Goal: Task Accomplishment & Management: Complete application form

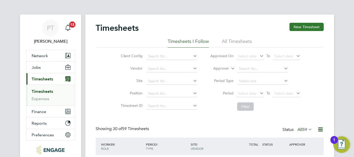
click at [306, 27] on button "New Timesheet" at bounding box center [307, 27] width 34 height 8
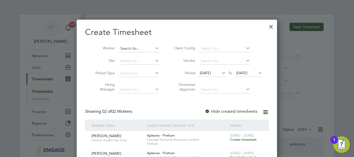
click at [136, 49] on input at bounding box center [138, 48] width 41 height 7
click at [136, 104] on li "Br andy Addison" at bounding box center [151, 104] width 67 height 7
type input "[PERSON_NAME]"
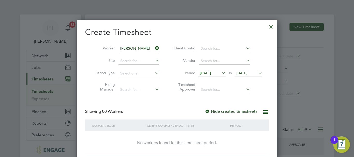
click at [257, 72] on icon at bounding box center [257, 72] width 0 height 7
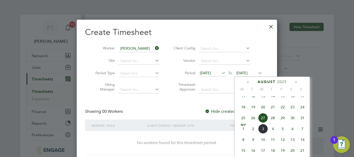
click at [283, 123] on span "29" at bounding box center [283, 118] width 10 height 10
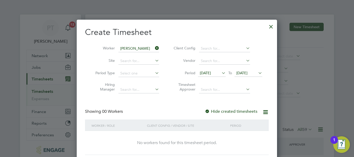
click at [221, 74] on icon at bounding box center [221, 72] width 0 height 7
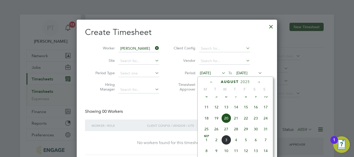
click at [255, 123] on span "23" at bounding box center [256, 119] width 10 height 10
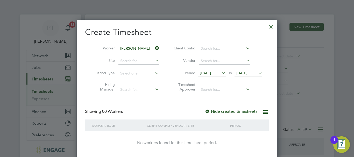
click at [271, 26] on div at bounding box center [270, 25] width 9 height 9
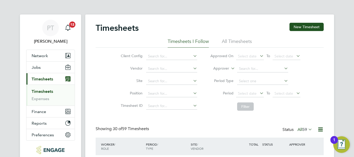
scroll to position [13, 45]
click at [42, 66] on button "Jobs" at bounding box center [50, 67] width 48 height 11
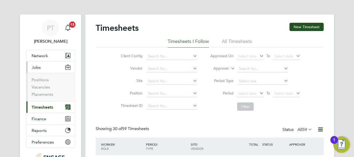
click at [45, 106] on span "Timesheets" at bounding box center [43, 107] width 22 height 5
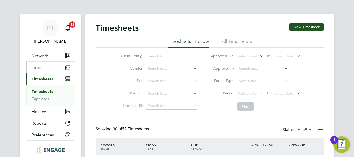
click at [41, 66] on button "Jobs" at bounding box center [50, 67] width 48 height 11
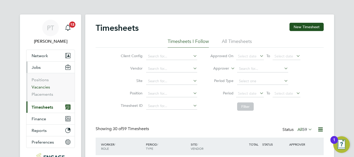
click at [45, 88] on link "Vacancies" at bounding box center [41, 87] width 18 height 5
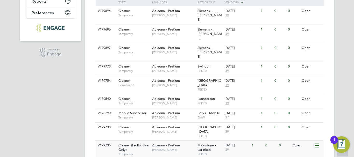
click at [198, 143] on span "Maidstone - Larkfield" at bounding box center [207, 147] width 18 height 9
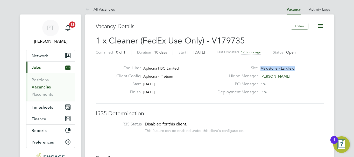
drag, startPoint x: 296, startPoint y: 66, endPoint x: 259, endPoint y: 69, distance: 36.7
click at [259, 69] on div "Site Maidstone - Larkfield" at bounding box center [269, 70] width 111 height 8
copy span "Maidstone - Larkfield"
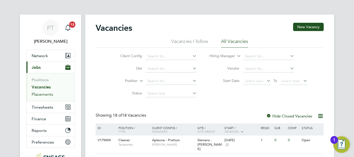
click at [46, 96] on link "Placements" at bounding box center [43, 94] width 22 height 5
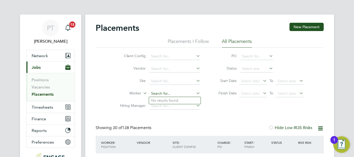
click at [161, 95] on input at bounding box center [174, 93] width 51 height 7
click at [169, 100] on li "Bra ndy Addison" at bounding box center [175, 100] width 52 height 7
type input "Brandy Addison"
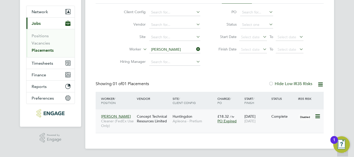
click at [225, 122] on span "PO Expired" at bounding box center [226, 121] width 19 height 5
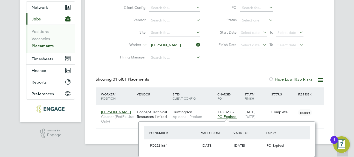
click at [175, 87] on div "Showing 01 of 01 Placements Hide Low IR35 Risks" at bounding box center [210, 82] width 228 height 11
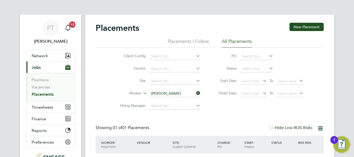
click at [185, 41] on li "Placements I Follow" at bounding box center [188, 42] width 41 height 9
drag, startPoint x: 240, startPoint y: 44, endPoint x: 239, endPoint y: 41, distance: 2.6
click at [239, 43] on li "All Placements" at bounding box center [237, 42] width 30 height 9
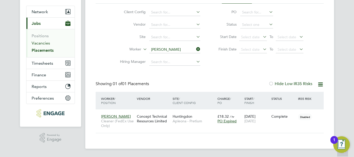
click at [43, 44] on link "Vacancies" at bounding box center [41, 43] width 18 height 5
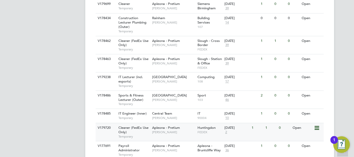
click at [200, 126] on span "Huntingdon" at bounding box center [207, 128] width 18 height 4
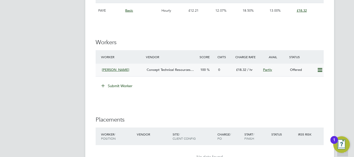
click at [321, 70] on icon at bounding box center [320, 70] width 6 height 4
click at [316, 83] on li "Confirm" at bounding box center [312, 81] width 20 height 7
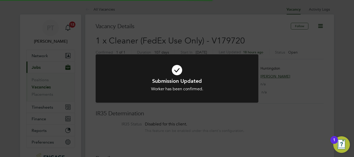
scroll to position [15, 45]
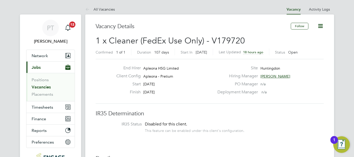
drag, startPoint x: 182, startPoint y: 90, endPoint x: 142, endPoint y: 107, distance: 44.0
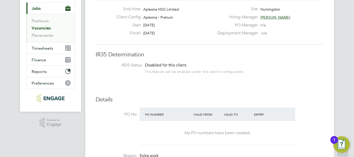
scroll to position [0, 0]
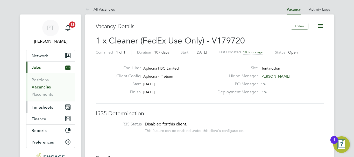
click at [43, 106] on span "Timesheets" at bounding box center [43, 107] width 22 height 5
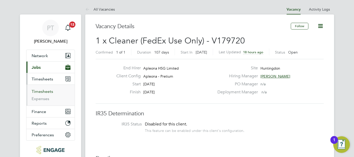
click at [46, 91] on link "Timesheets" at bounding box center [43, 91] width 22 height 5
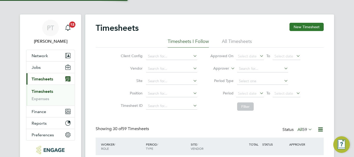
click at [305, 24] on button "New Timesheet" at bounding box center [307, 27] width 34 height 8
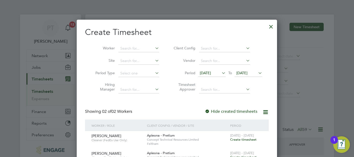
click at [257, 73] on icon at bounding box center [257, 72] width 0 height 7
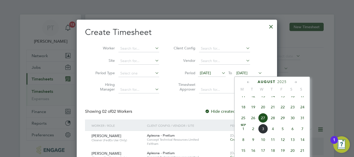
click at [283, 123] on span "29" at bounding box center [283, 118] width 10 height 10
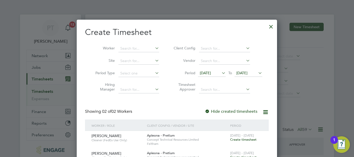
click at [221, 72] on icon at bounding box center [221, 72] width 0 height 7
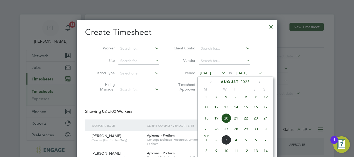
click at [255, 122] on span "23" at bounding box center [256, 119] width 10 height 10
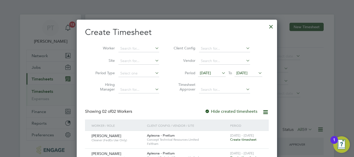
click at [302, 55] on div at bounding box center [177, 78] width 354 height 157
click at [272, 26] on div at bounding box center [270, 25] width 9 height 9
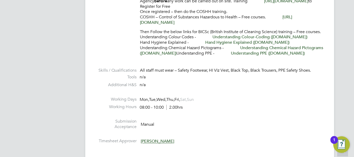
scroll to position [15, 36]
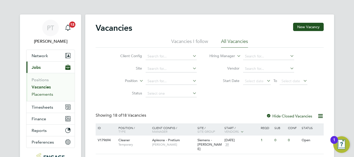
click at [45, 93] on link "Placements" at bounding box center [43, 94] width 22 height 5
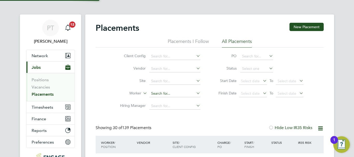
click at [156, 95] on input at bounding box center [174, 93] width 51 height 7
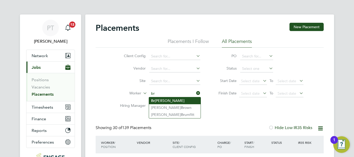
click at [165, 102] on li "Br [PERSON_NAME]" at bounding box center [175, 100] width 52 height 7
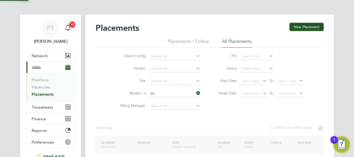
type input "[PERSON_NAME]"
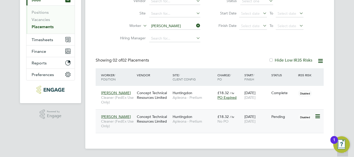
click at [318, 119] on icon at bounding box center [317, 117] width 5 height 6
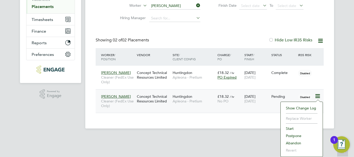
click at [291, 127] on li "Start" at bounding box center [301, 128] width 37 height 7
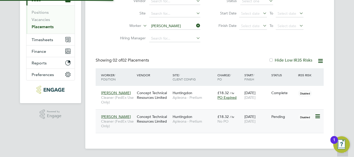
type input "[PERSON_NAME]"
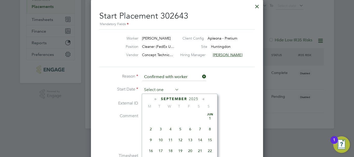
click at [159, 91] on input at bounding box center [160, 90] width 37 height 8
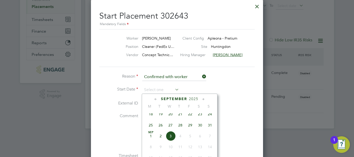
click at [151, 129] on span "25" at bounding box center [151, 126] width 10 height 10
type input "[DATE]"
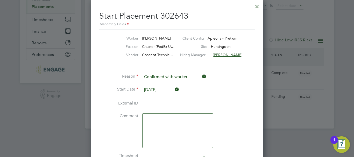
click at [224, 92] on li "Start Date [DATE]" at bounding box center [177, 92] width 156 height 13
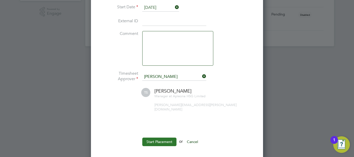
click at [163, 138] on button "Start Placement" at bounding box center [159, 142] width 34 height 8
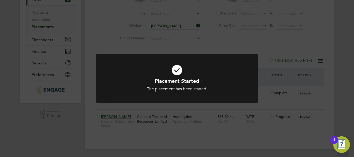
click at [196, 79] on h1 "Placement Started" at bounding box center [177, 81] width 135 height 7
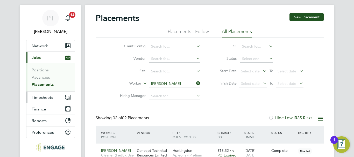
click at [39, 98] on span "Timesheets" at bounding box center [43, 97] width 22 height 5
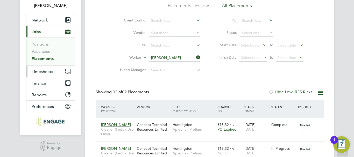
click at [44, 70] on span "Timesheets" at bounding box center [43, 71] width 22 height 5
click at [46, 73] on span "Timesheets" at bounding box center [43, 71] width 22 height 5
click at [49, 71] on span "Timesheets" at bounding box center [43, 71] width 22 height 5
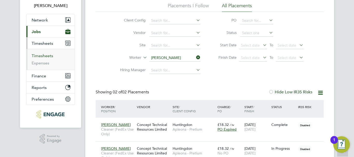
click at [46, 56] on link "Timesheets" at bounding box center [43, 55] width 22 height 5
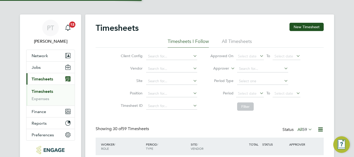
scroll to position [13, 45]
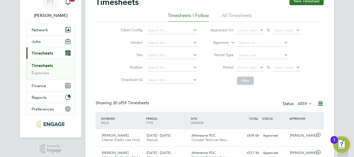
click at [301, 1] on button "New Timesheet" at bounding box center [307, 1] width 34 height 8
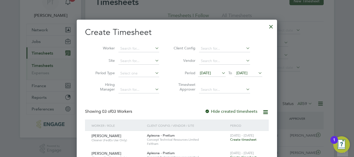
click at [248, 73] on span "[DATE]" at bounding box center [241, 73] width 11 height 5
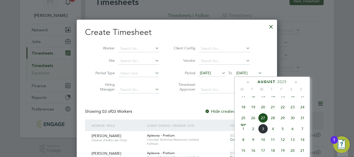
click at [282, 123] on span "29" at bounding box center [283, 118] width 10 height 10
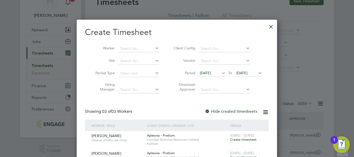
click at [208, 71] on span "[DATE]" at bounding box center [205, 73] width 11 height 5
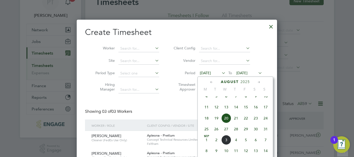
click at [255, 122] on span "23" at bounding box center [256, 119] width 10 height 10
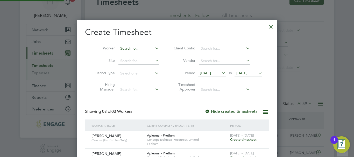
click at [132, 49] on input at bounding box center [138, 48] width 41 height 7
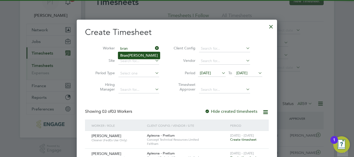
click at [130, 58] on li "Bran [PERSON_NAME]" at bounding box center [139, 55] width 42 height 7
type input "[PERSON_NAME]"
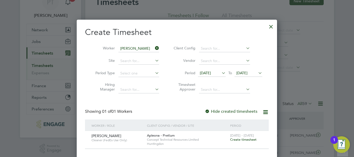
click at [239, 139] on span "Create timesheet" at bounding box center [243, 140] width 26 height 4
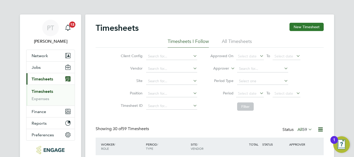
click at [309, 26] on button "New Timesheet" at bounding box center [307, 27] width 34 height 8
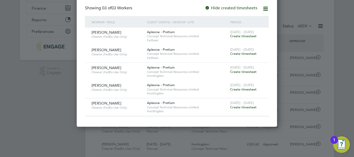
click at [238, 108] on span "Create timesheet" at bounding box center [243, 107] width 26 height 4
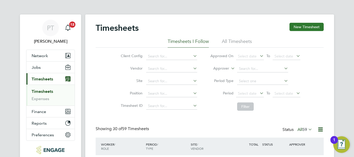
click at [299, 29] on button "New Timesheet" at bounding box center [307, 27] width 34 height 8
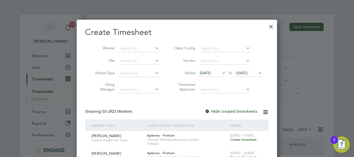
click at [257, 73] on icon at bounding box center [257, 72] width 0 height 7
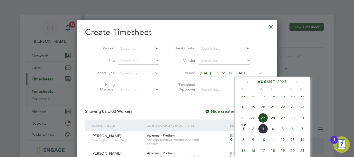
click at [283, 123] on span "29" at bounding box center [283, 118] width 10 height 10
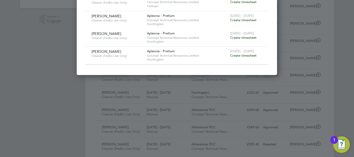
click at [234, 55] on span "Create timesheet" at bounding box center [243, 55] width 26 height 4
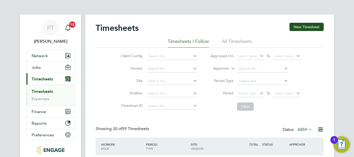
click at [45, 92] on link "Timesheets" at bounding box center [43, 91] width 22 height 5
click at [303, 27] on button "New Timesheet" at bounding box center [307, 27] width 34 height 8
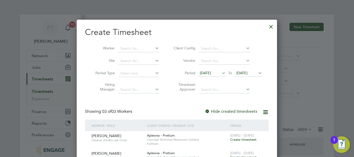
click at [241, 72] on span "[DATE]" at bounding box center [241, 73] width 11 height 5
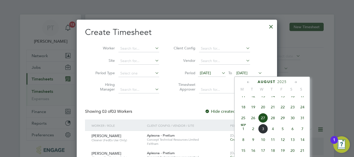
click at [284, 123] on span "29" at bounding box center [283, 118] width 10 height 10
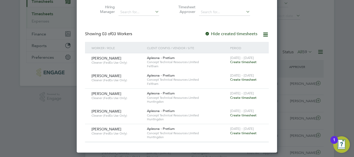
click at [243, 130] on span "[DATE] - [DATE]" at bounding box center [242, 129] width 24 height 4
click at [244, 132] on span "Create timesheet" at bounding box center [243, 133] width 26 height 4
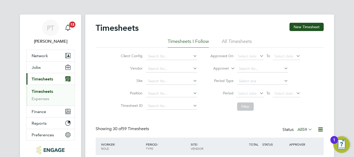
click at [241, 39] on li "All Timesheets" at bounding box center [237, 42] width 30 height 9
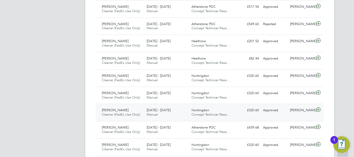
scroll to position [207, 0]
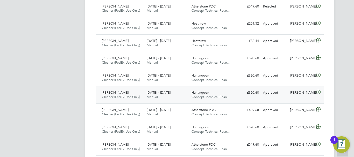
click at [118, 91] on span "[PERSON_NAME]" at bounding box center [115, 92] width 27 height 4
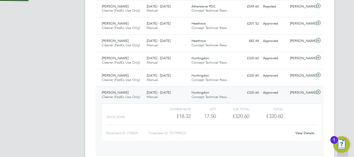
scroll to position [9, 51]
click at [306, 135] on link "View Details" at bounding box center [304, 133] width 19 height 4
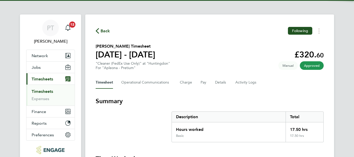
scroll to position [156, 0]
